Goal: Use online tool/utility: Use online tool/utility

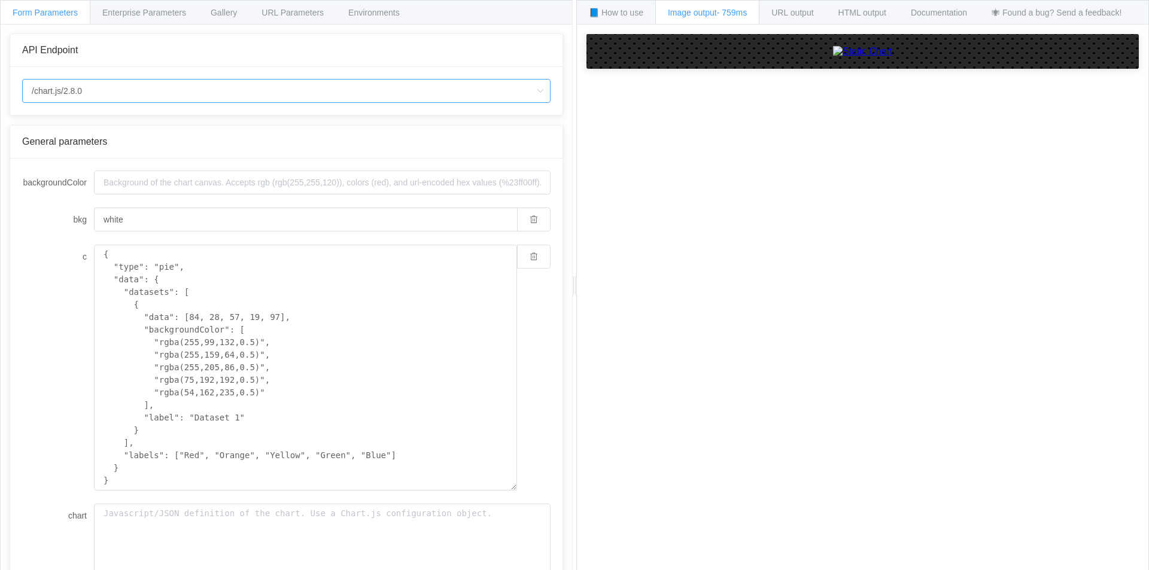
click at [213, 87] on input "/chart.js/2.8.0" at bounding box center [286, 91] width 528 height 24
click at [226, 126] on li "/chart" at bounding box center [286, 124] width 527 height 20
type input "/chart"
type input "20"
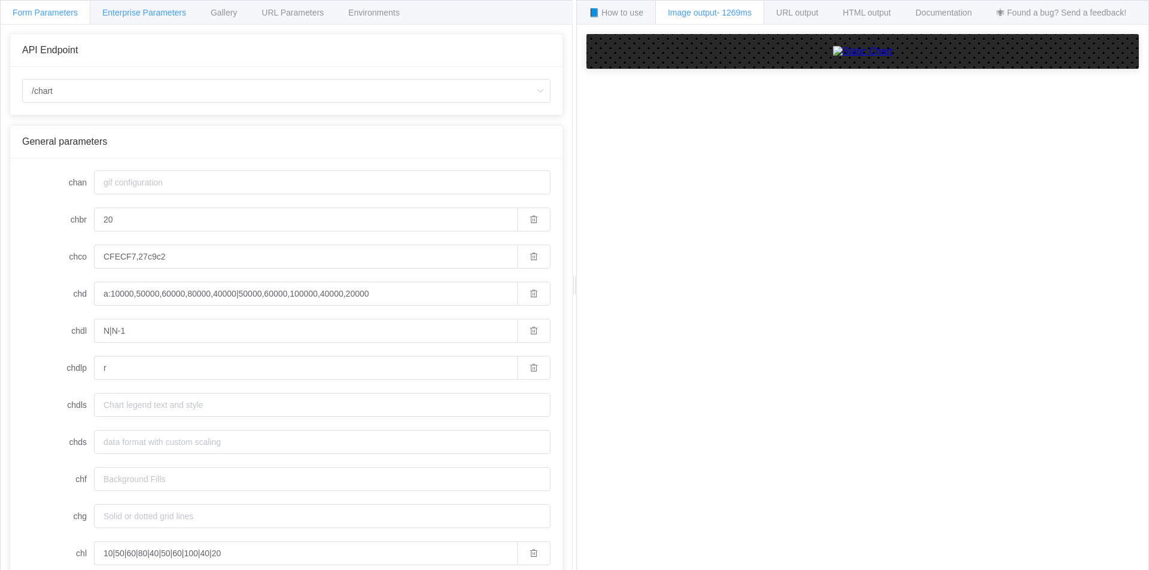
click at [119, 19] on div "Enterprise Parameters" at bounding box center [144, 12] width 109 height 24
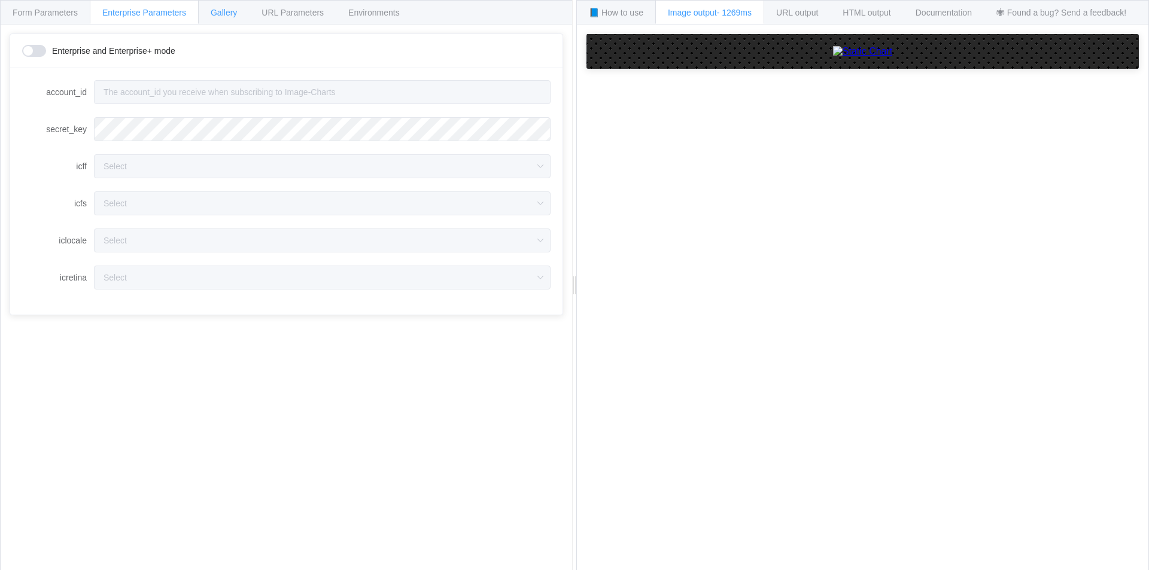
click at [231, 10] on span "Gallery" at bounding box center [224, 13] width 26 height 10
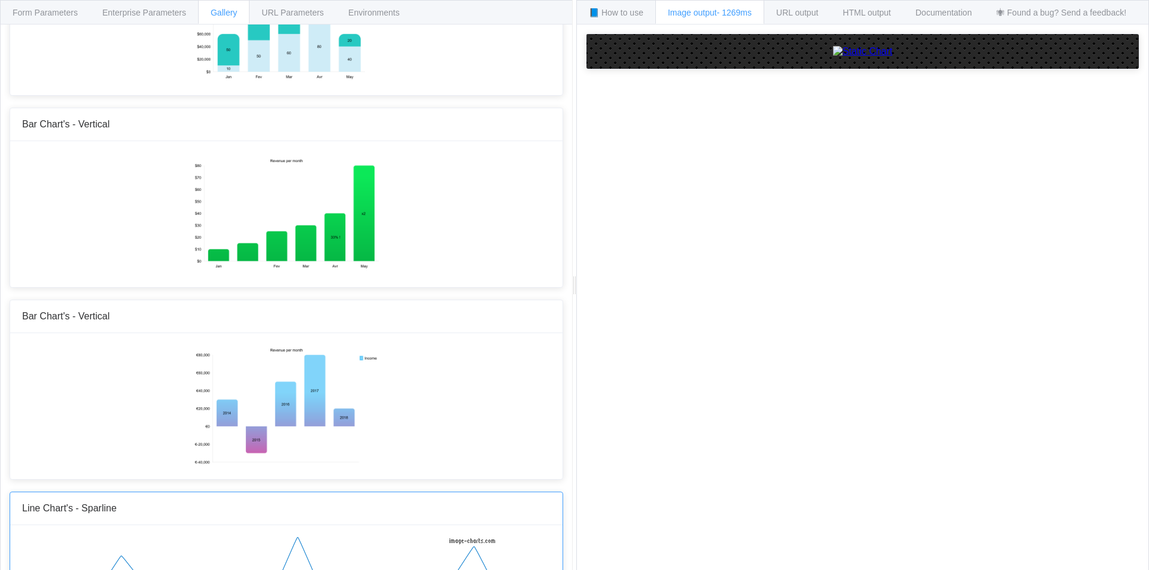
scroll to position [359, 0]
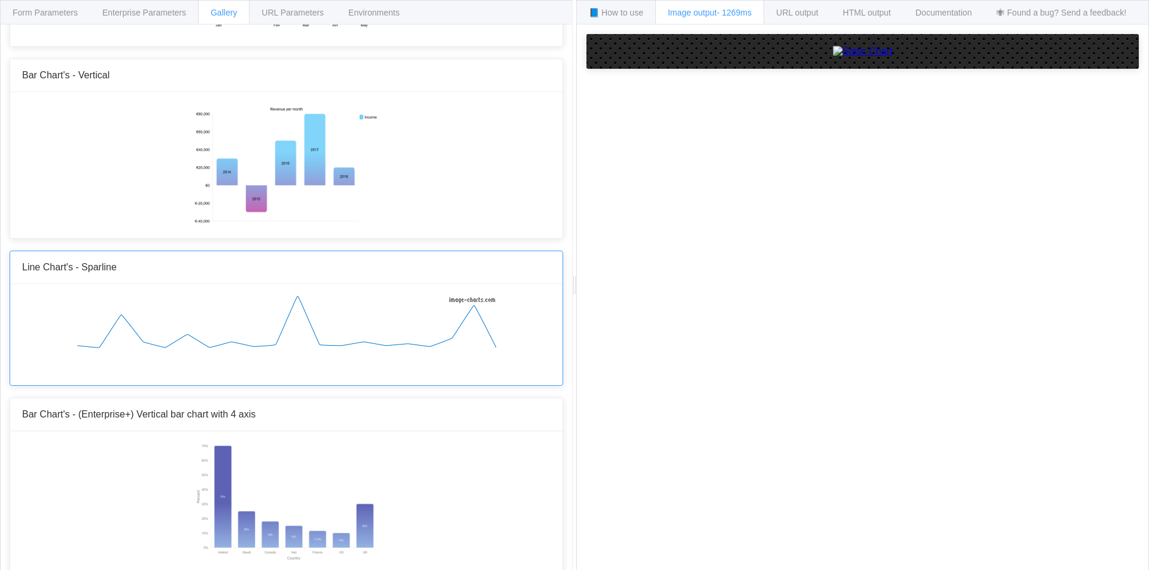
click at [316, 339] on img at bounding box center [286, 333] width 419 height 75
click at [312, 170] on img at bounding box center [286, 164] width 186 height 120
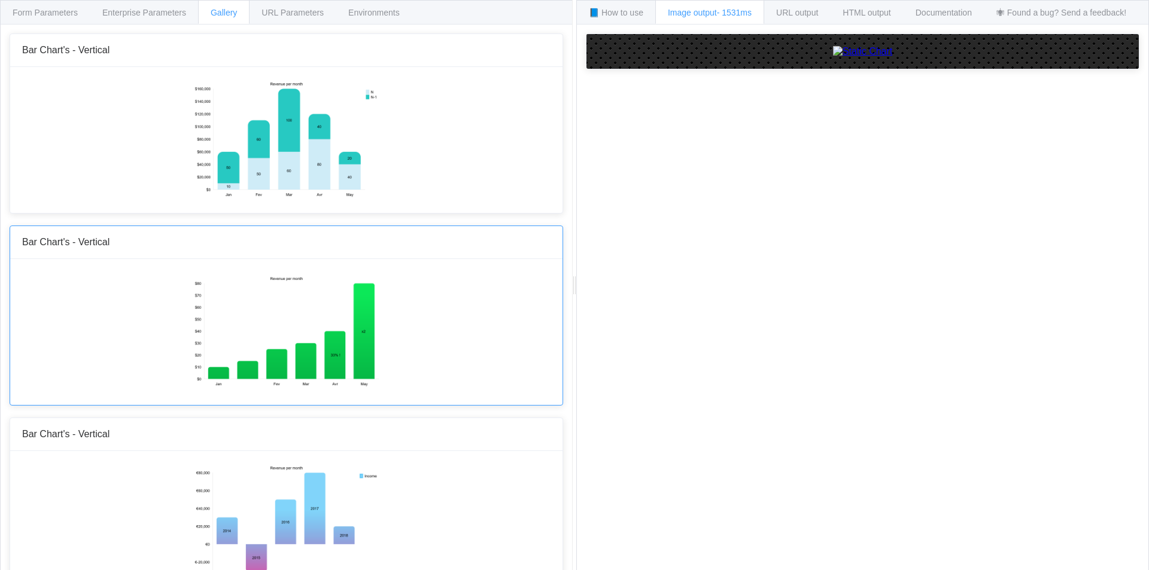
click at [307, 318] on img at bounding box center [286, 331] width 186 height 120
click at [324, 9] on span "URL output" at bounding box center [292, 13] width 62 height 10
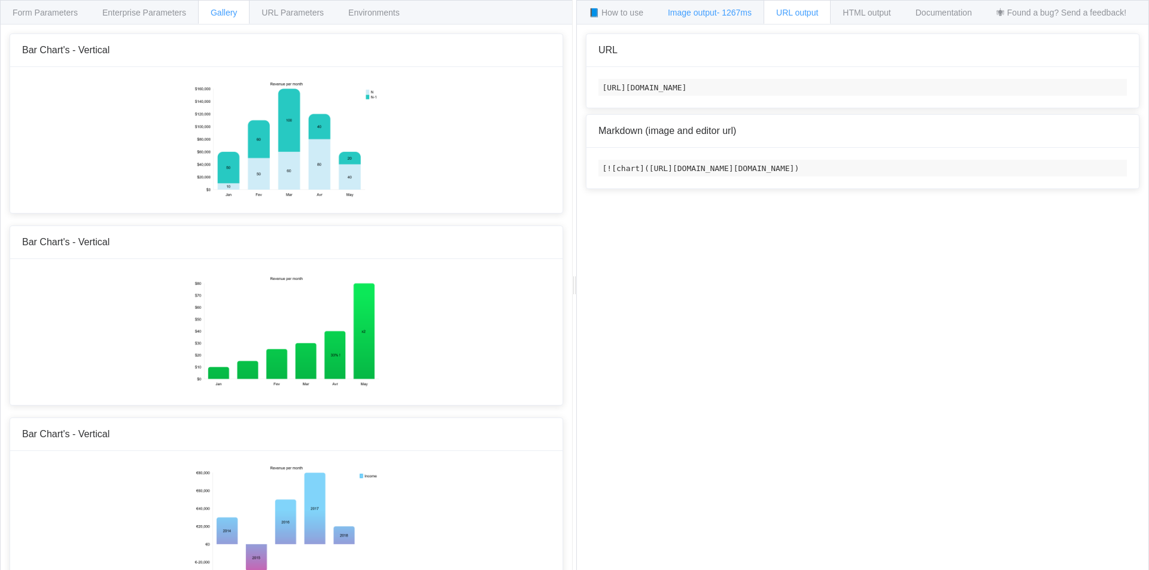
click at [737, 11] on span "- 1267ms" at bounding box center [734, 13] width 35 height 10
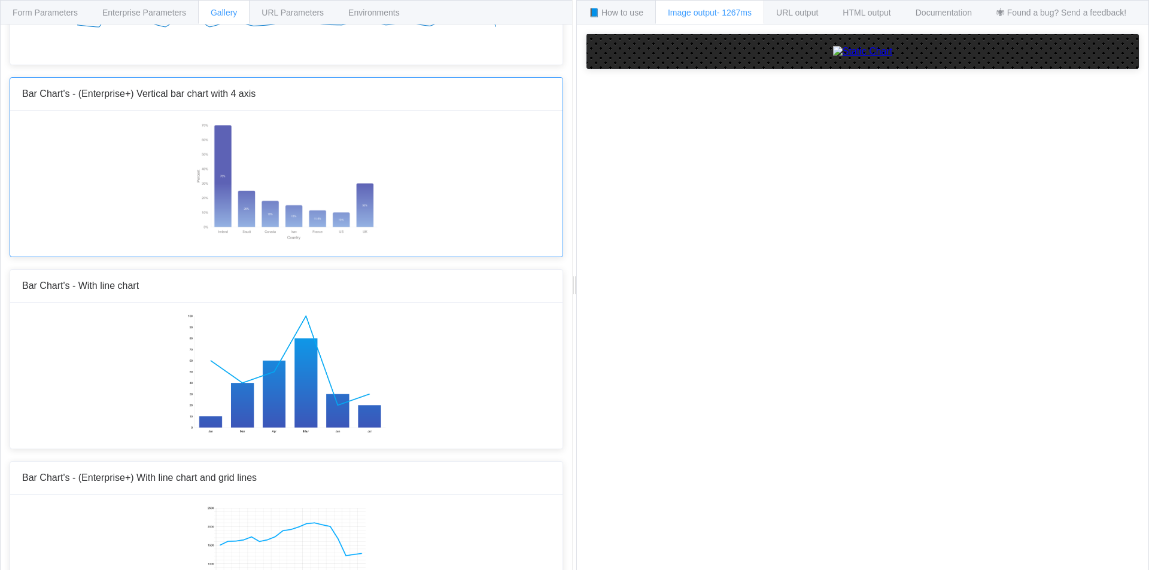
scroll to position [658, 0]
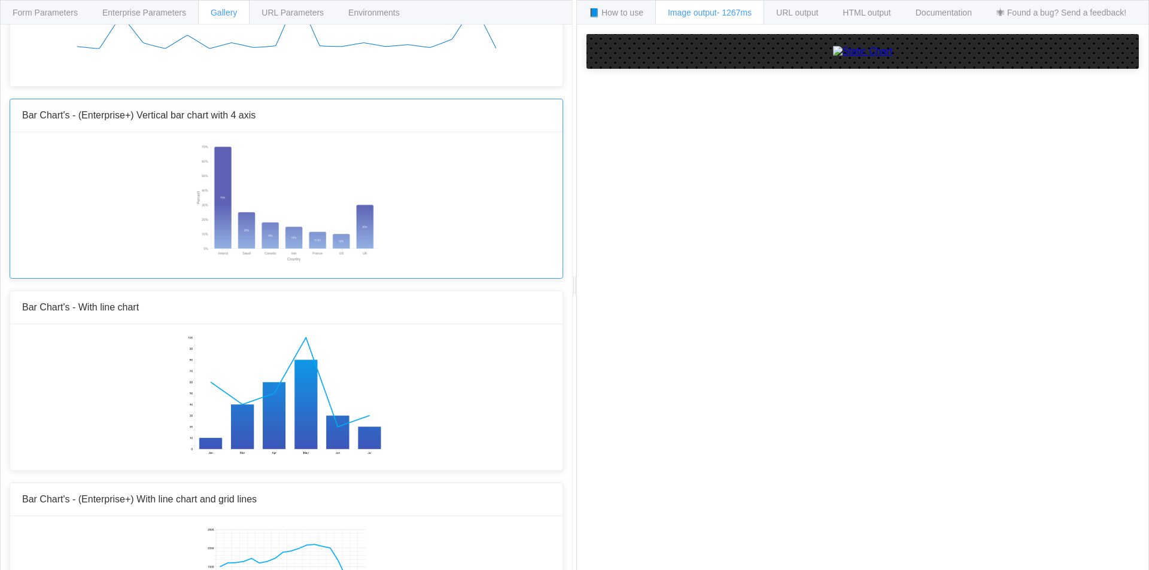
click at [334, 217] on img at bounding box center [286, 204] width 186 height 120
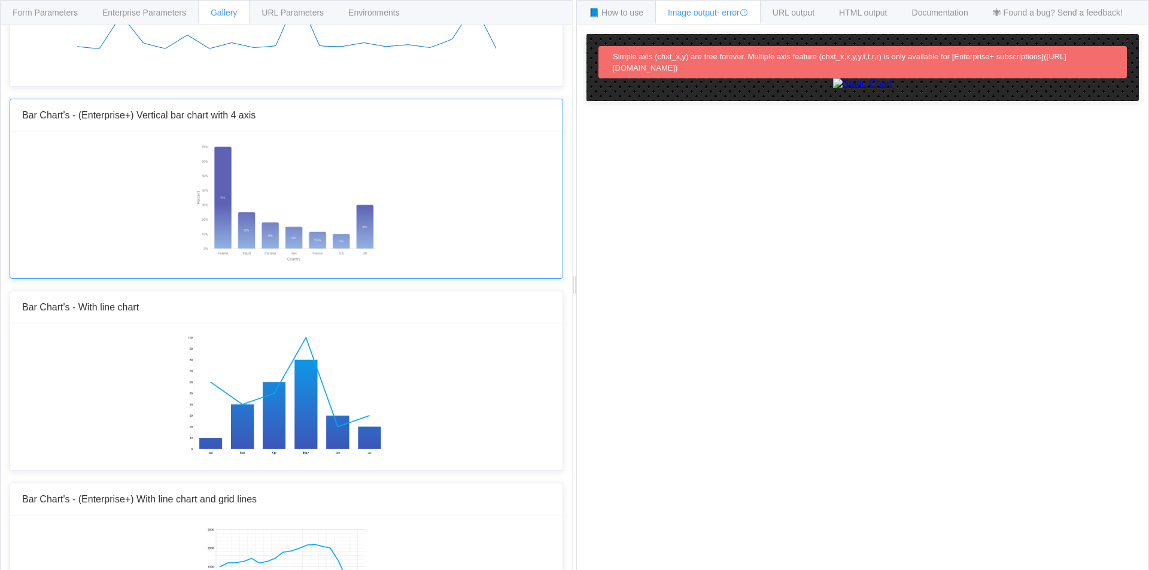
click at [266, 188] on img at bounding box center [286, 204] width 186 height 120
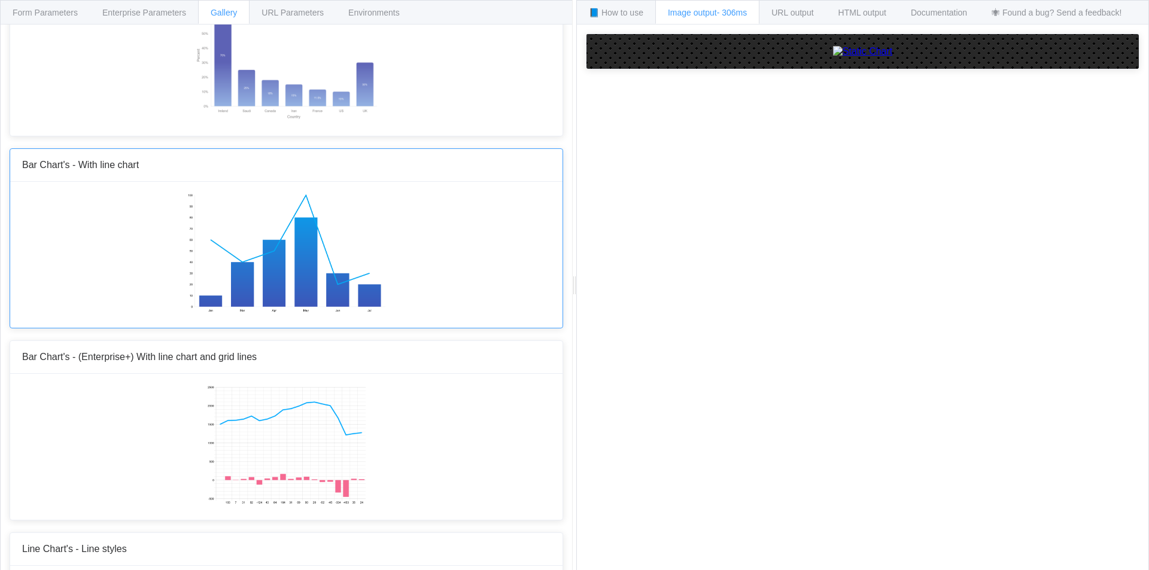
scroll to position [838, 0]
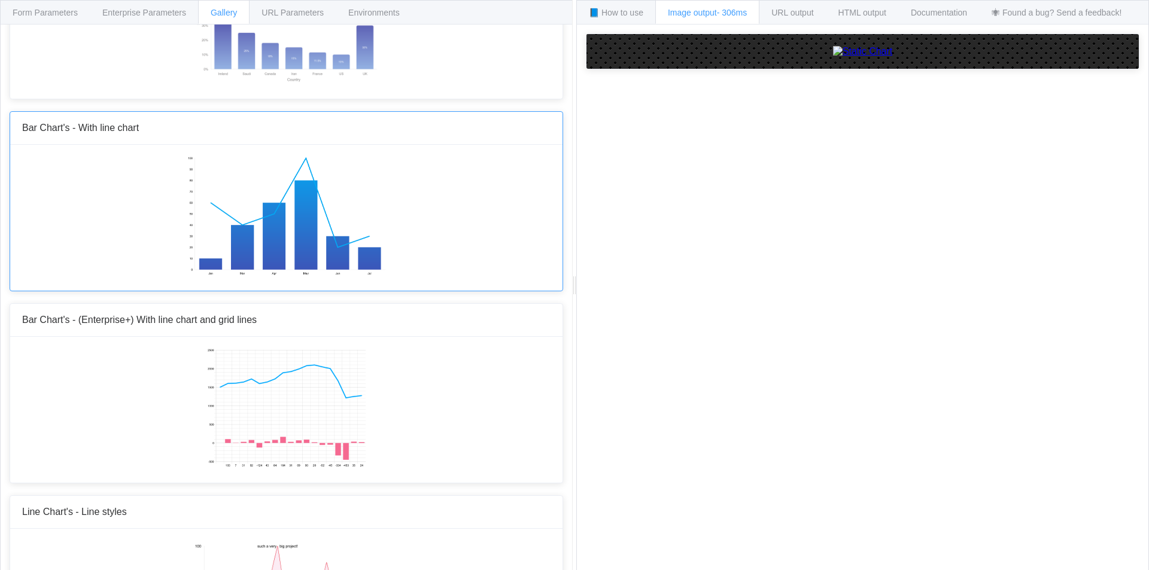
click at [282, 248] on img at bounding box center [286, 217] width 199 height 120
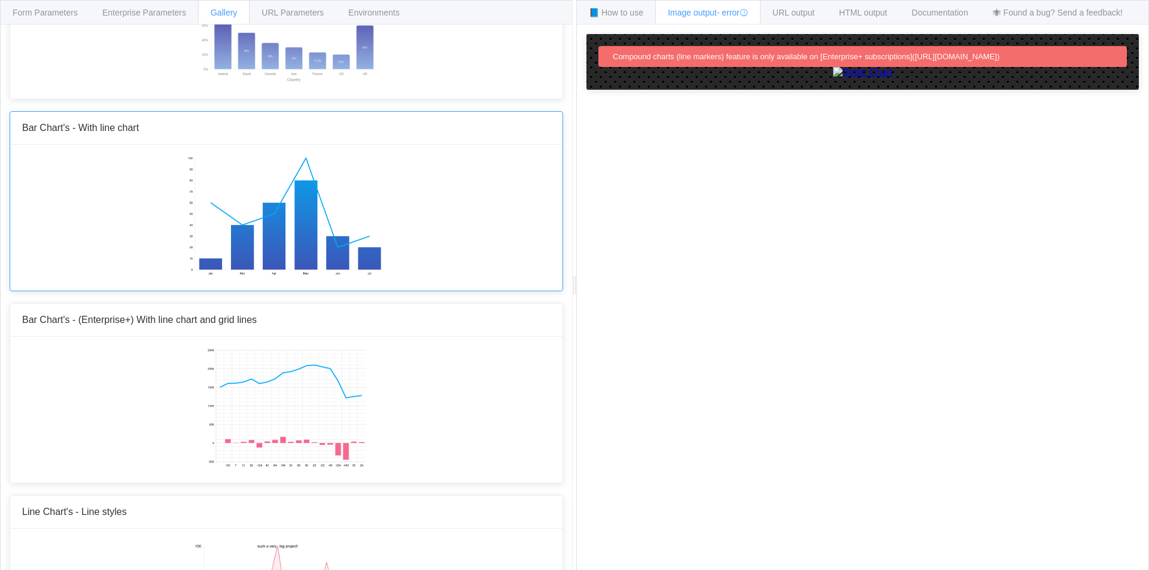
click at [290, 243] on img at bounding box center [286, 217] width 199 height 120
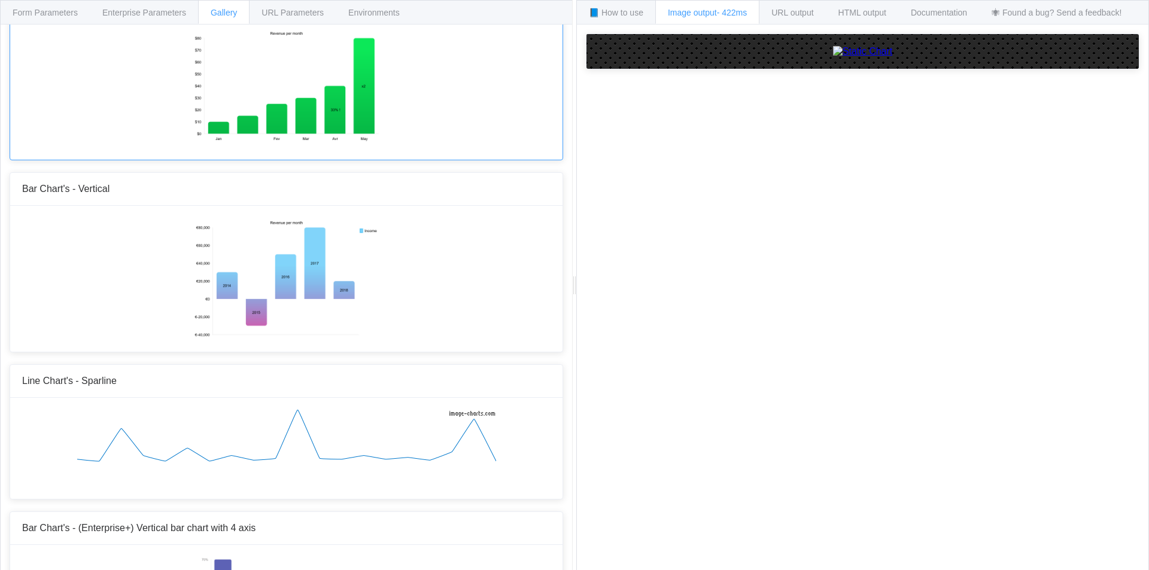
scroll to position [60, 0]
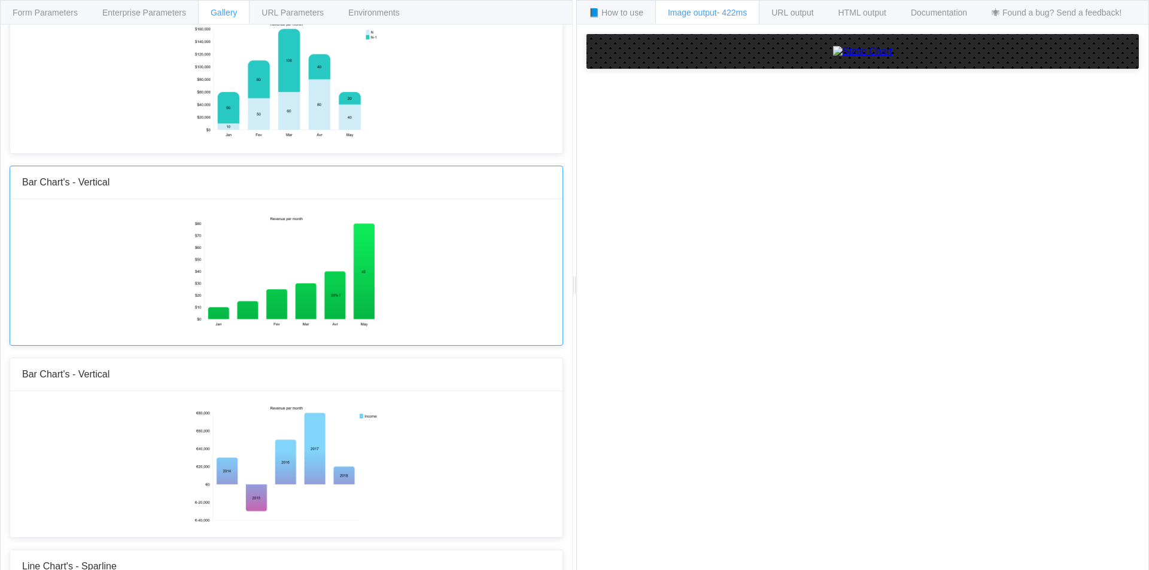
click at [323, 259] on img at bounding box center [286, 271] width 186 height 120
click at [382, 17] on span "Environments" at bounding box center [373, 13] width 51 height 10
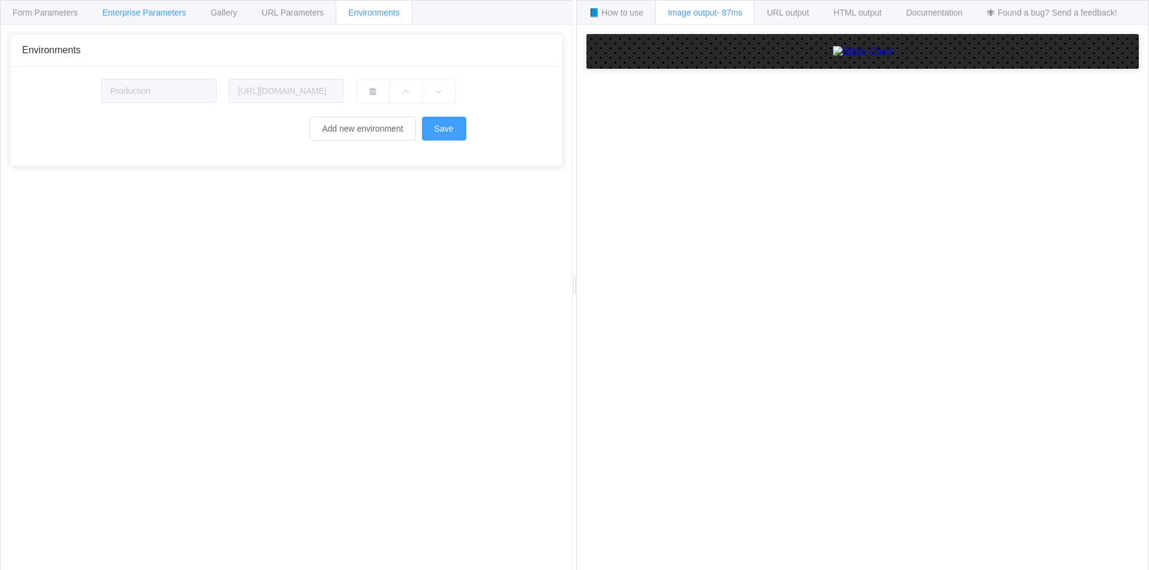
click at [154, 8] on span "Enterprise Parameters" at bounding box center [144, 13] width 84 height 10
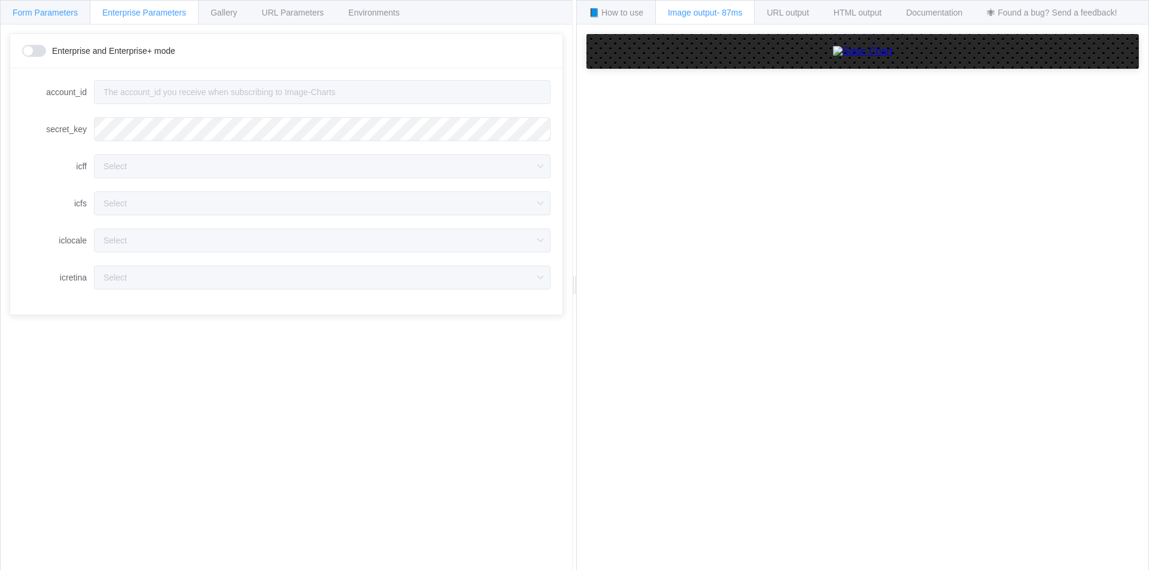
click at [45, 21] on div "Form Parameters" at bounding box center [45, 12] width 90 height 24
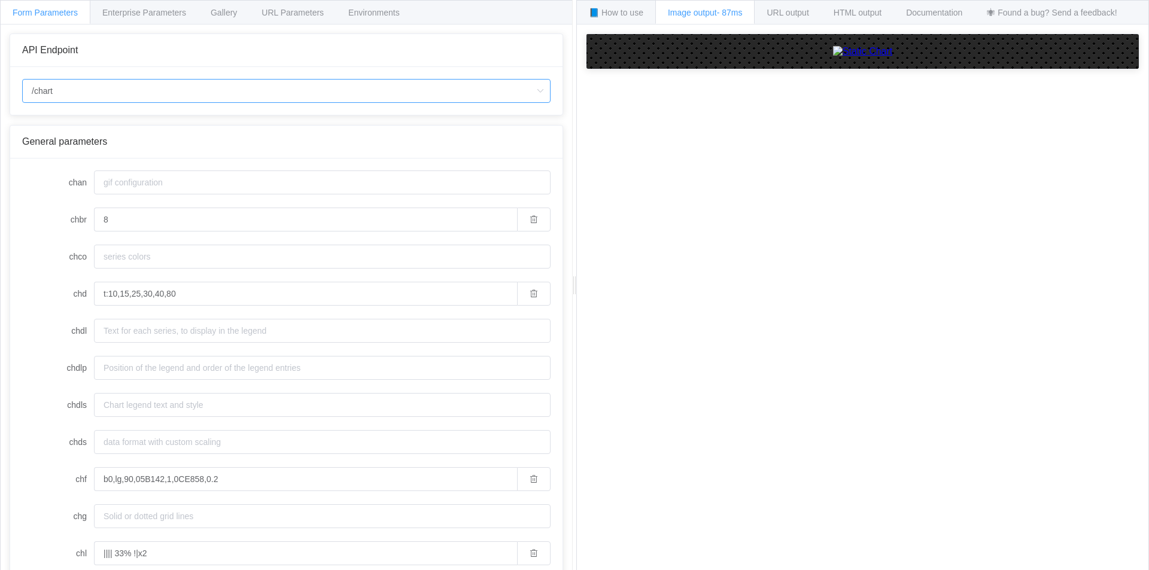
click at [69, 86] on input "/chart" at bounding box center [286, 91] width 528 height 24
click at [74, 146] on span "/chart.js/2.8.0" at bounding box center [60, 145] width 50 height 10
type input "/chart.js/2.8.0"
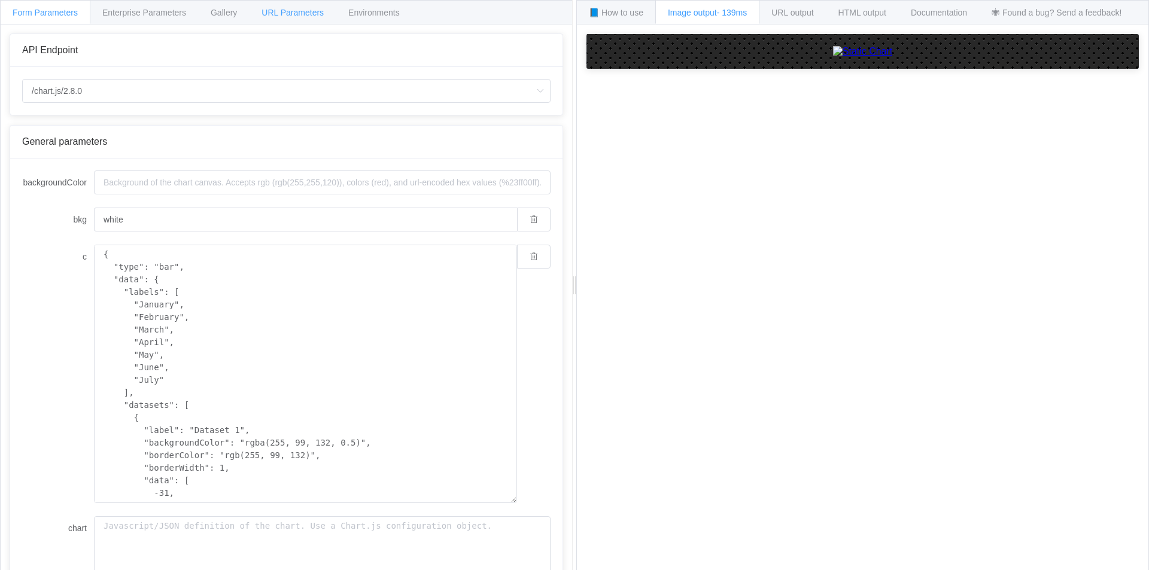
click at [280, 17] on div "URL Parameters" at bounding box center [292, 12] width 87 height 24
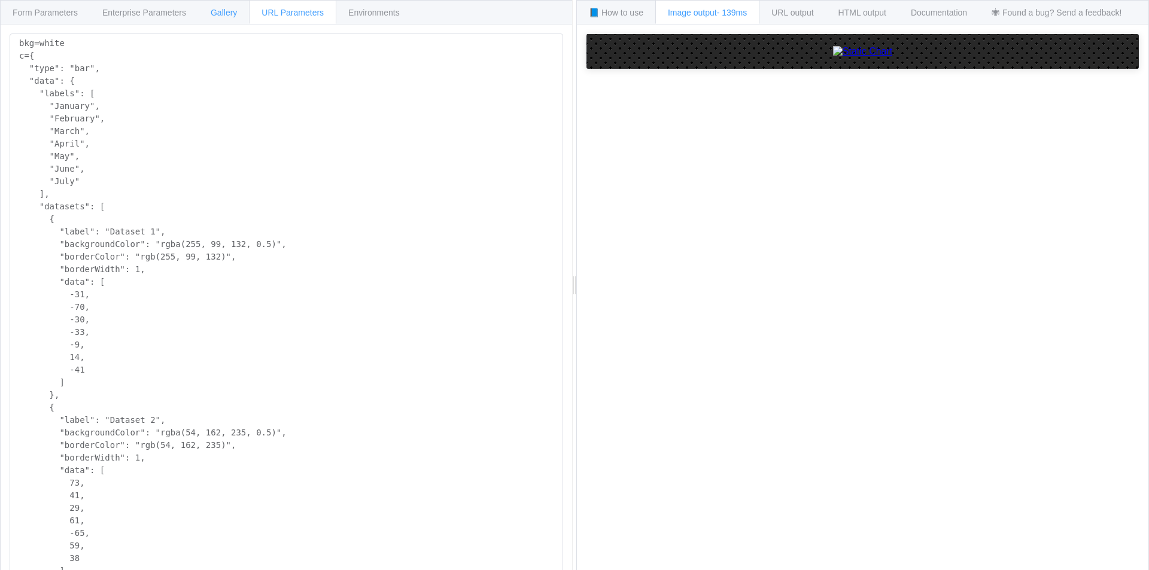
click at [217, 15] on span "Gallery" at bounding box center [224, 13] width 26 height 10
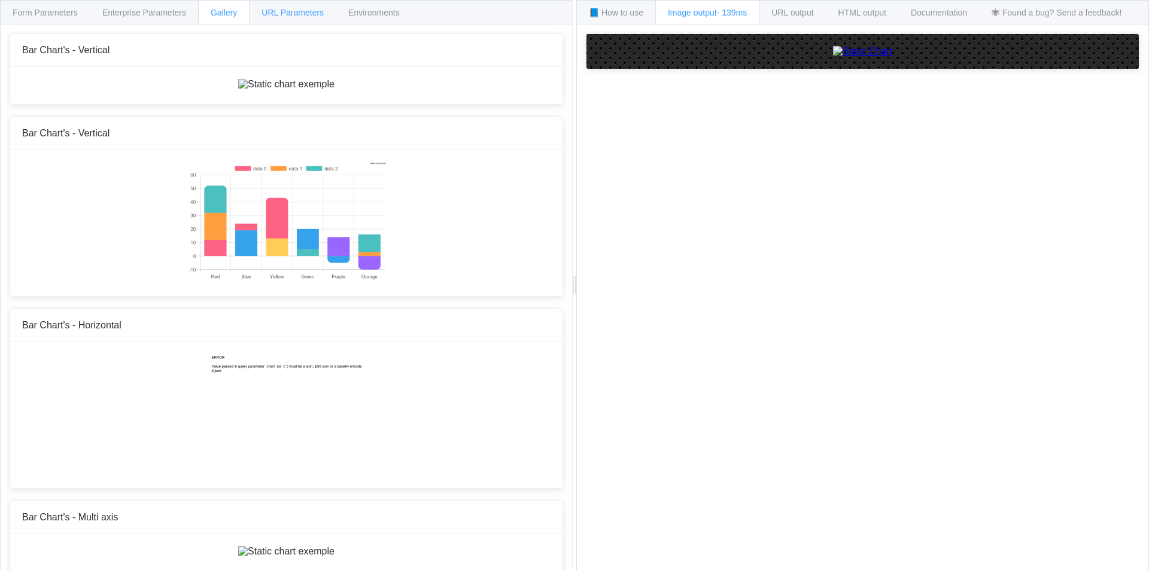
click at [303, 10] on span "URL Parameters" at bounding box center [292, 13] width 62 height 10
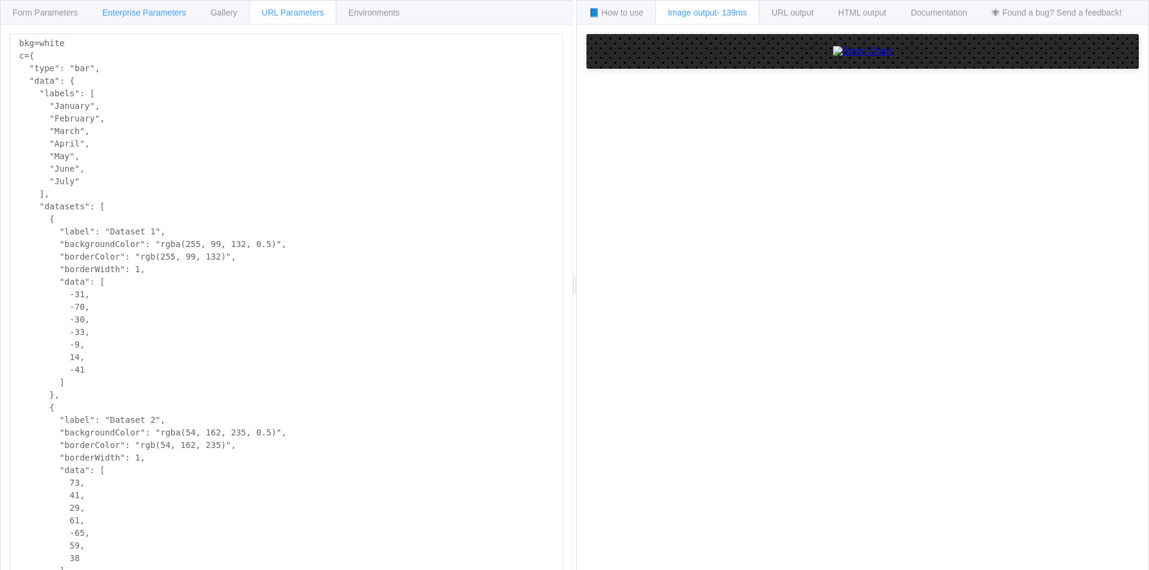
click at [133, 7] on div "Enterprise Parameters" at bounding box center [144, 12] width 109 height 24
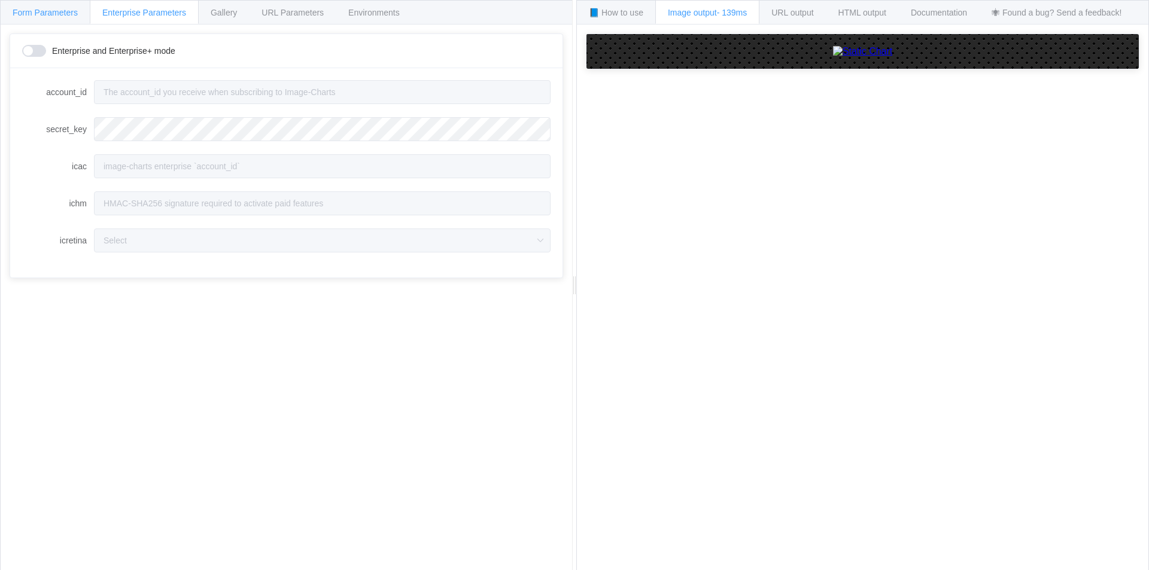
click at [61, 9] on span "Form Parameters" at bounding box center [45, 13] width 65 height 10
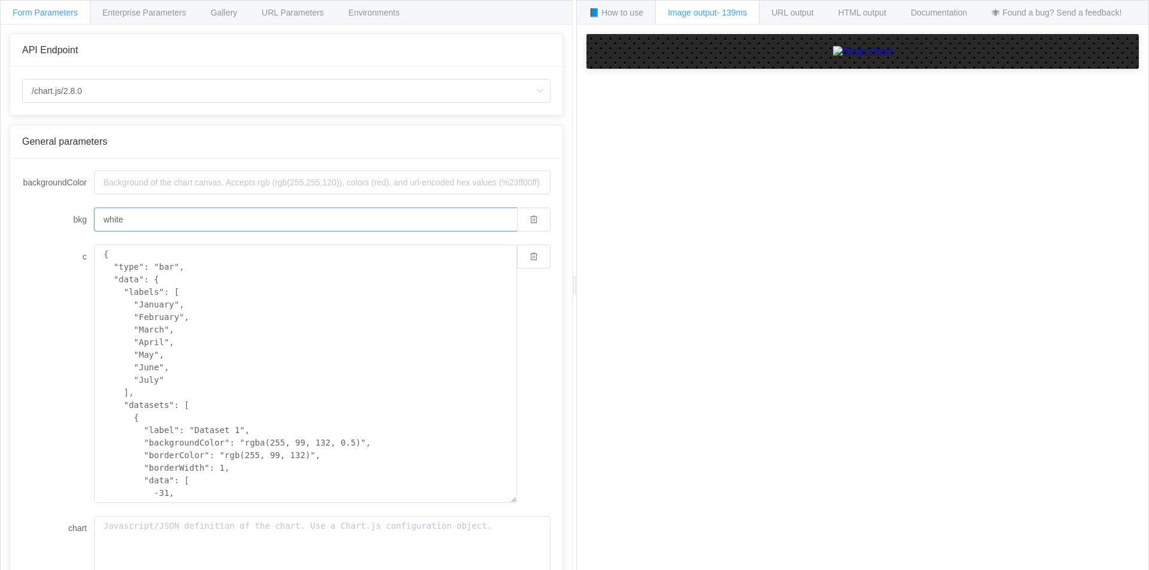
click at [496, 216] on input "white" at bounding box center [305, 220] width 423 height 24
type input "w"
type input "b"
paste input "#f46524"
type input "#f46524"
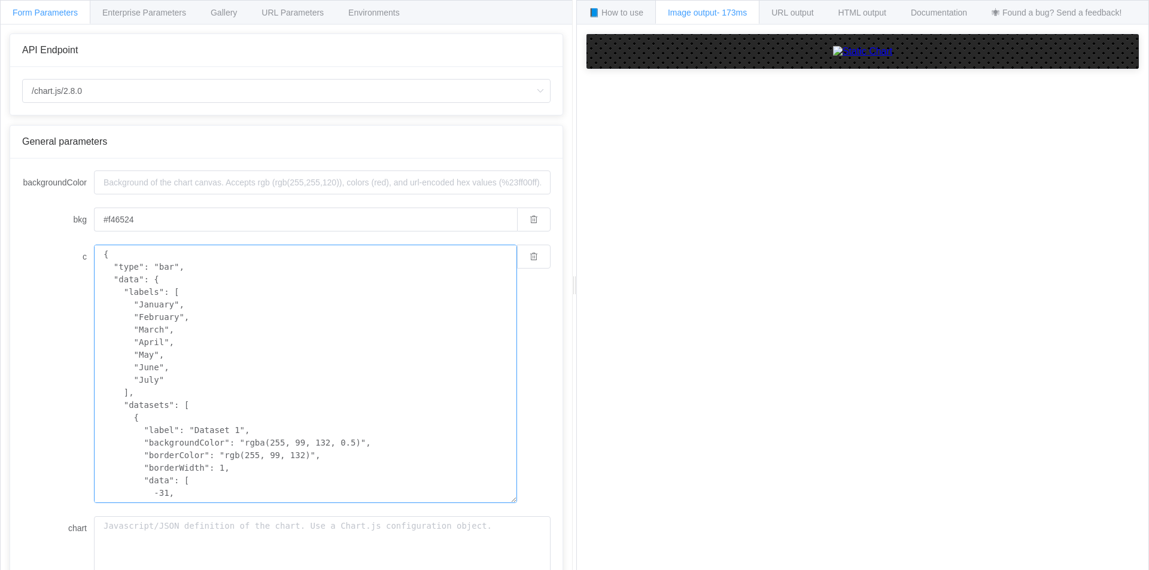
click at [226, 294] on textarea "{ "type": "bar", "data": { "labels": [ "January", "February", "March", "April",…" at bounding box center [305, 374] width 423 height 258
drag, startPoint x: 179, startPoint y: 214, endPoint x: 91, endPoint y: 212, distance: 88.0
click at [91, 212] on div "bkg #f46524" at bounding box center [286, 220] width 528 height 24
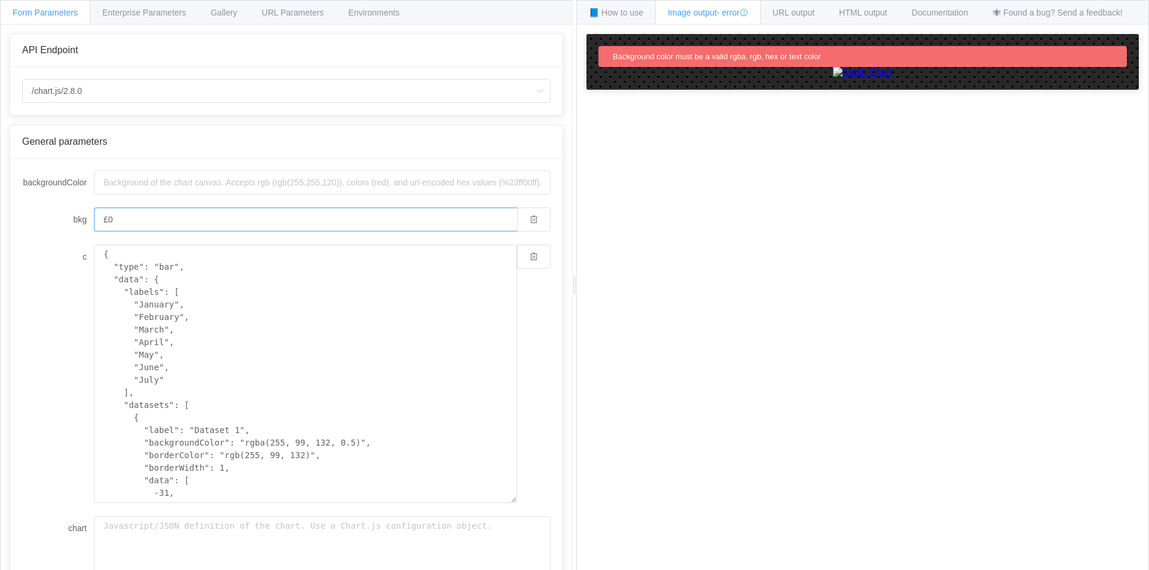
type input "£"
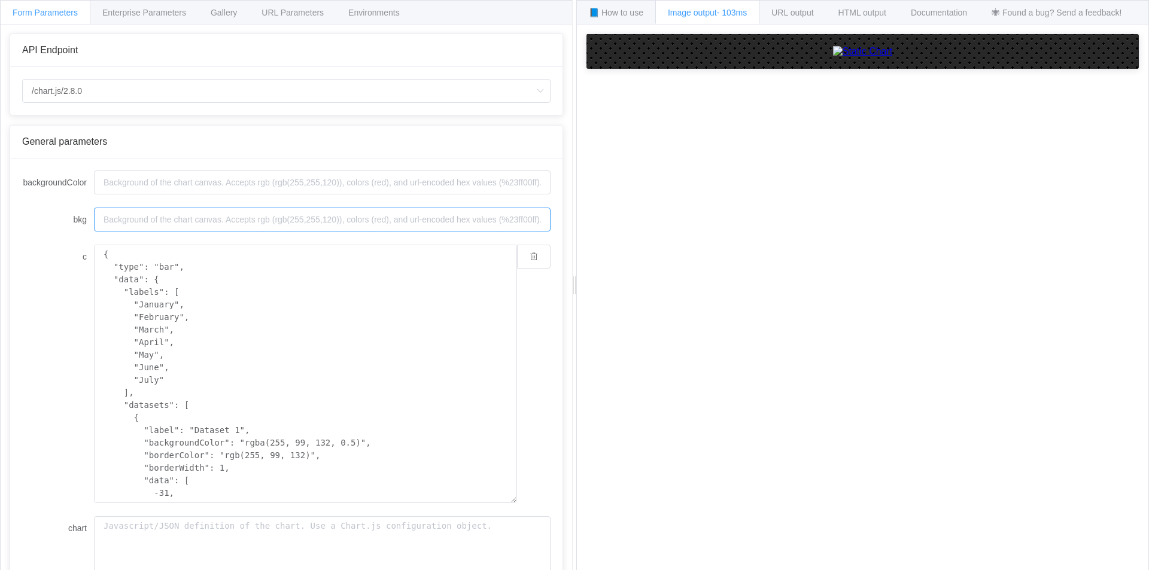
type input "£"
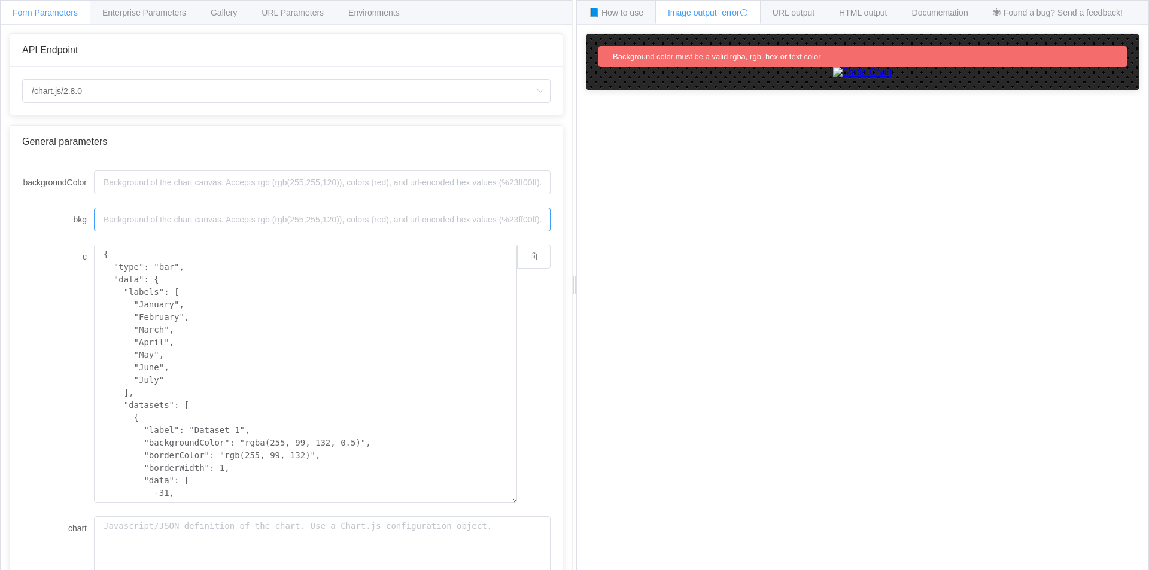
type input "3"
type input "#"
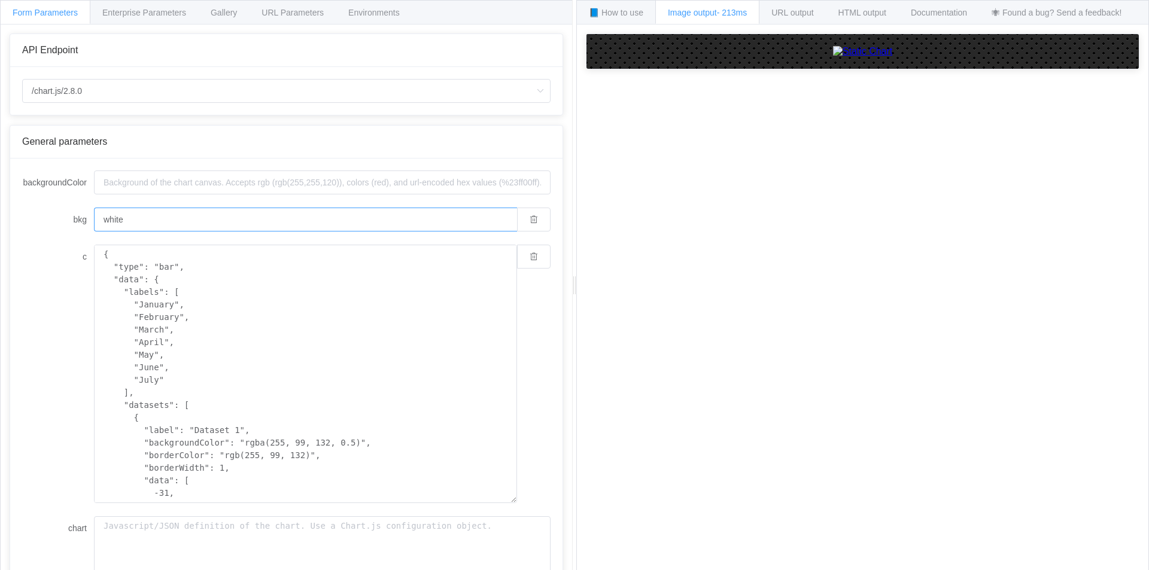
type input "white"
click at [163, 293] on textarea "{ "type": "bar", "data": { "labels": [ "January", "February", "March", "April",…" at bounding box center [305, 374] width 423 height 258
drag, startPoint x: 172, startPoint y: 327, endPoint x: 176, endPoint y: 360, distance: 32.6
click at [172, 328] on textarea "{ "type": "bar", "data": { "labels": [ "January", "February", "March", "April",…" at bounding box center [305, 374] width 423 height 258
drag, startPoint x: 151, startPoint y: 382, endPoint x: 133, endPoint y: 307, distance: 76.9
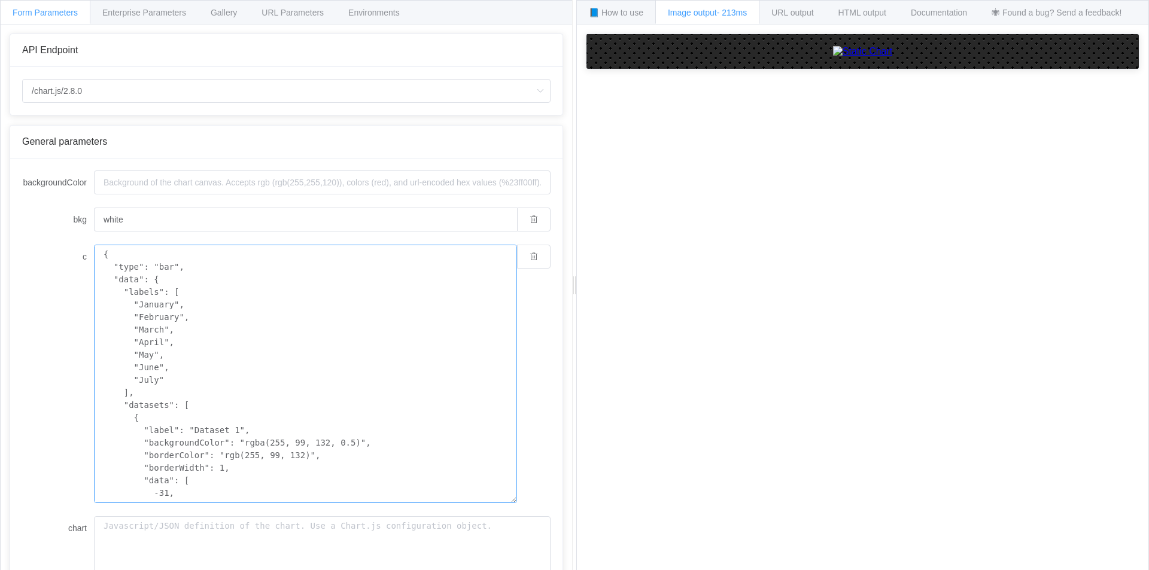
click at [133, 307] on textarea "{ "type": "bar", "data": { "labels": [ "January", "February", "March", "April",…" at bounding box center [305, 374] width 423 height 258
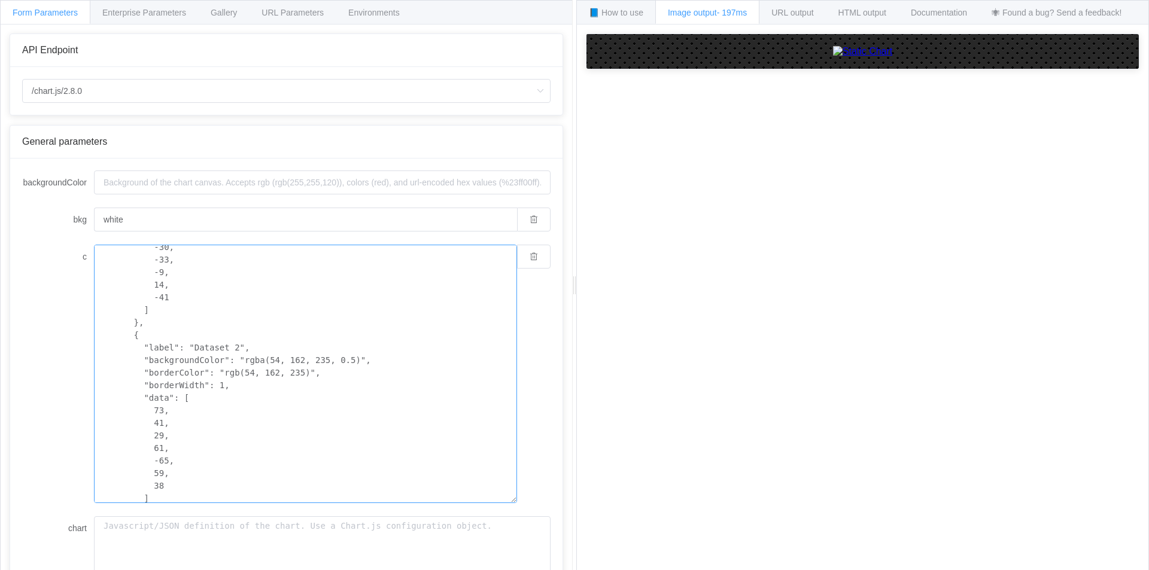
scroll to position [257, 0]
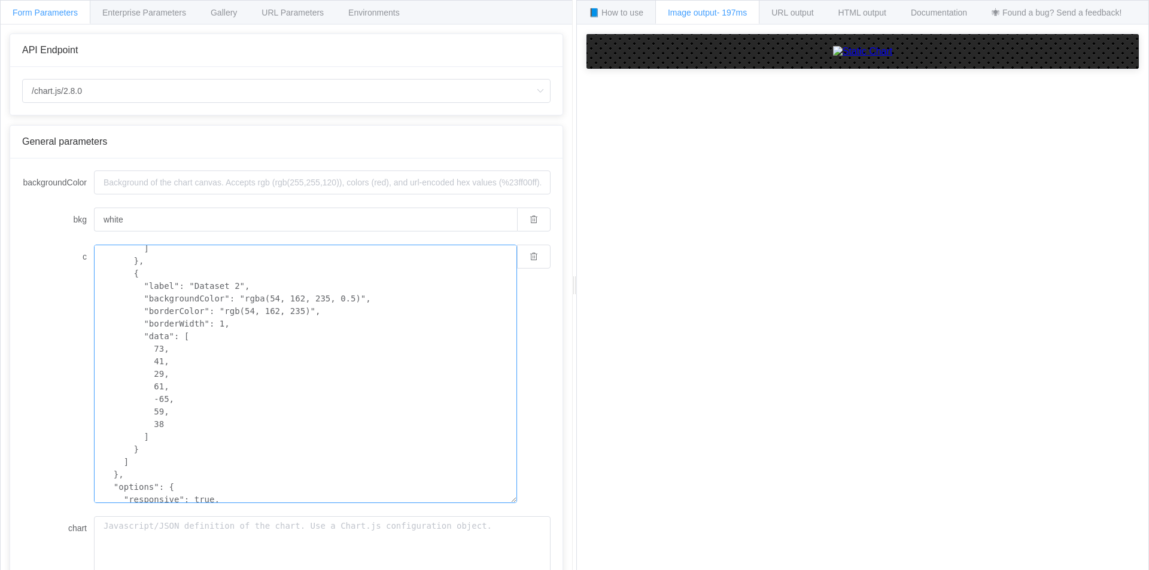
click at [168, 286] on textarea "{ "type": "bar", "data": { "labels": [ "Q1 Des - Feb", ], "datasets": [ { "labe…" at bounding box center [305, 374] width 423 height 258
click at [135, 276] on textarea "{ "type": "bar", "data": { "labels": [ "Q1 Des - Feb", ], "datasets": [ { "labe…" at bounding box center [305, 374] width 423 height 258
click at [237, 281] on textarea "{ "type": "bar", "data": { "labels": [ "Q1 Des - Feb", ], "datasets": [ { "labe…" at bounding box center [305, 374] width 423 height 258
click at [143, 439] on textarea "{ "type": "bar", "data": { "labels": [ "Q1 Des - Feb", ], "datasets": [ { "labe…" at bounding box center [305, 374] width 423 height 258
click at [143, 447] on textarea "{ "type": "bar", "data": { "labels": [ "Q1 Des - Feb", ], "datasets": [ { "labe…" at bounding box center [305, 374] width 423 height 258
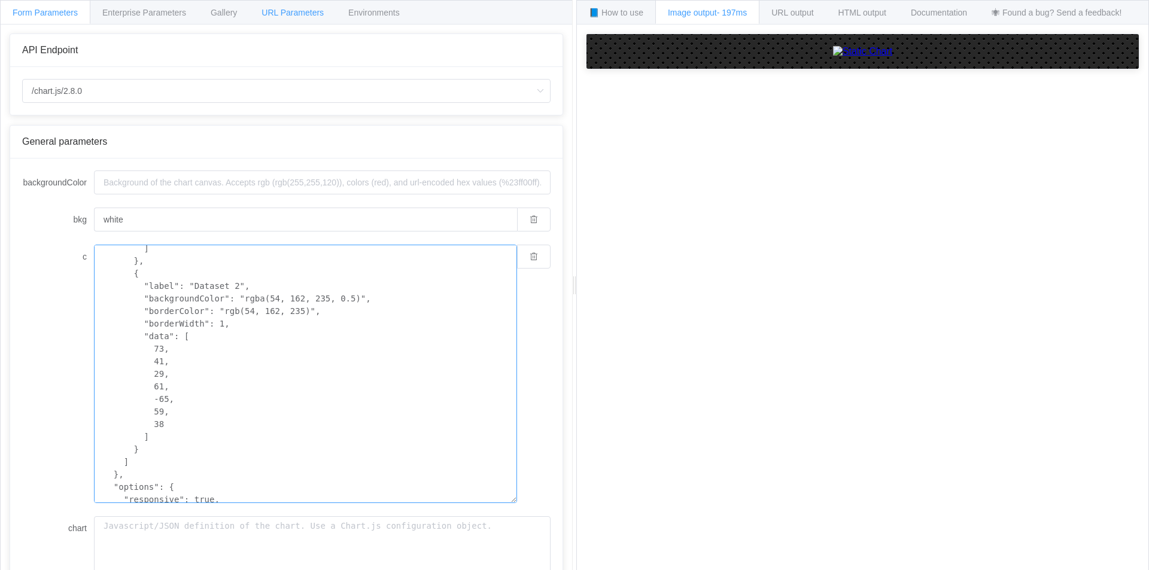
type textarea "{ "type": "bar", "data": { "labels": [ "Q1 Des - Feb", ], "datasets": [ { "labe…"
click at [287, 10] on span "URL Parameters" at bounding box center [292, 13] width 62 height 10
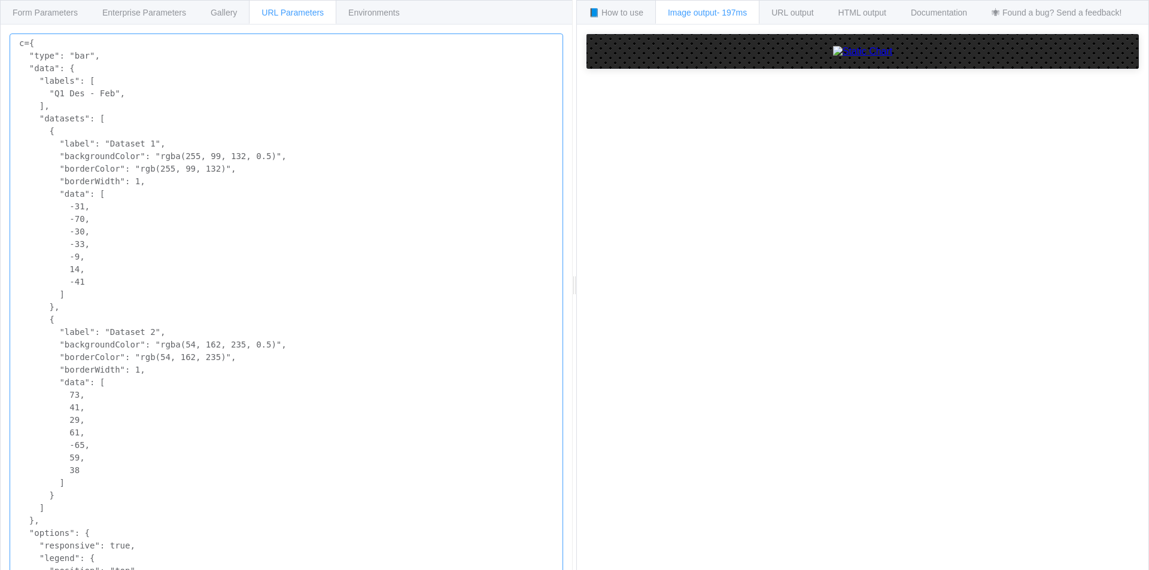
click at [36, 328] on textarea "c={ "type": "bar", "data": { "labels": [ "Q1 Des - Feb", ], "datasets": [ { "la…" at bounding box center [286, 358] width 553 height 648
click at [44, 321] on textarea "c={ "type": "bar", "data": { "labels": [ "Q1 Des - Feb", ], "datasets": [ { "la…" at bounding box center [286, 358] width 553 height 648
click at [53, 321] on textarea "c={ "type": "bar", "data": { "labels": [ "Q1 Des - Feb", ], "datasets": [ { "la…" at bounding box center [286, 358] width 553 height 648
drag, startPoint x: 57, startPoint y: 497, endPoint x: 42, endPoint y: 320, distance: 177.7
click at [42, 320] on textarea "c={ "type": "bar", "data": { "labels": [ "Q1 Des - Feb", ], "datasets": [ { "la…" at bounding box center [286, 358] width 553 height 648
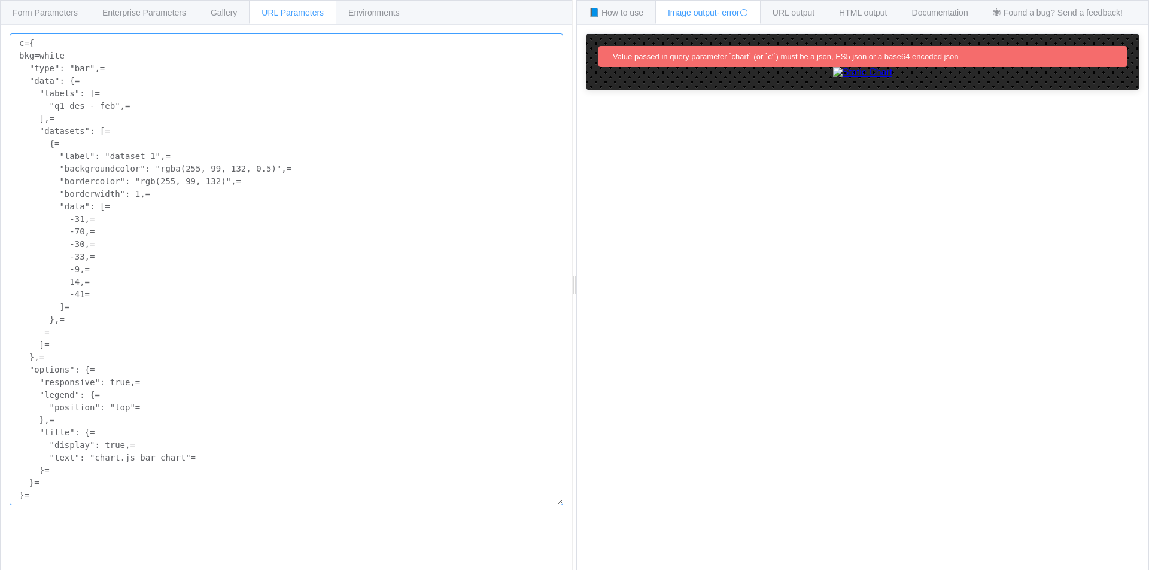
click at [246, 319] on textarea "c={ bkg=white "type": "bar",= "data": {= "labels": [= "q1 des - feb",= ],= "dat…" at bounding box center [286, 270] width 553 height 472
type textarea "c={ bkg=white "type": "bar",= "data": {= "labels": [= "q1 des - feb",= ],= "dat…"
click at [164, 14] on span "Enterprise Parameters" at bounding box center [144, 13] width 84 height 10
